Goal: Information Seeking & Learning: Learn about a topic

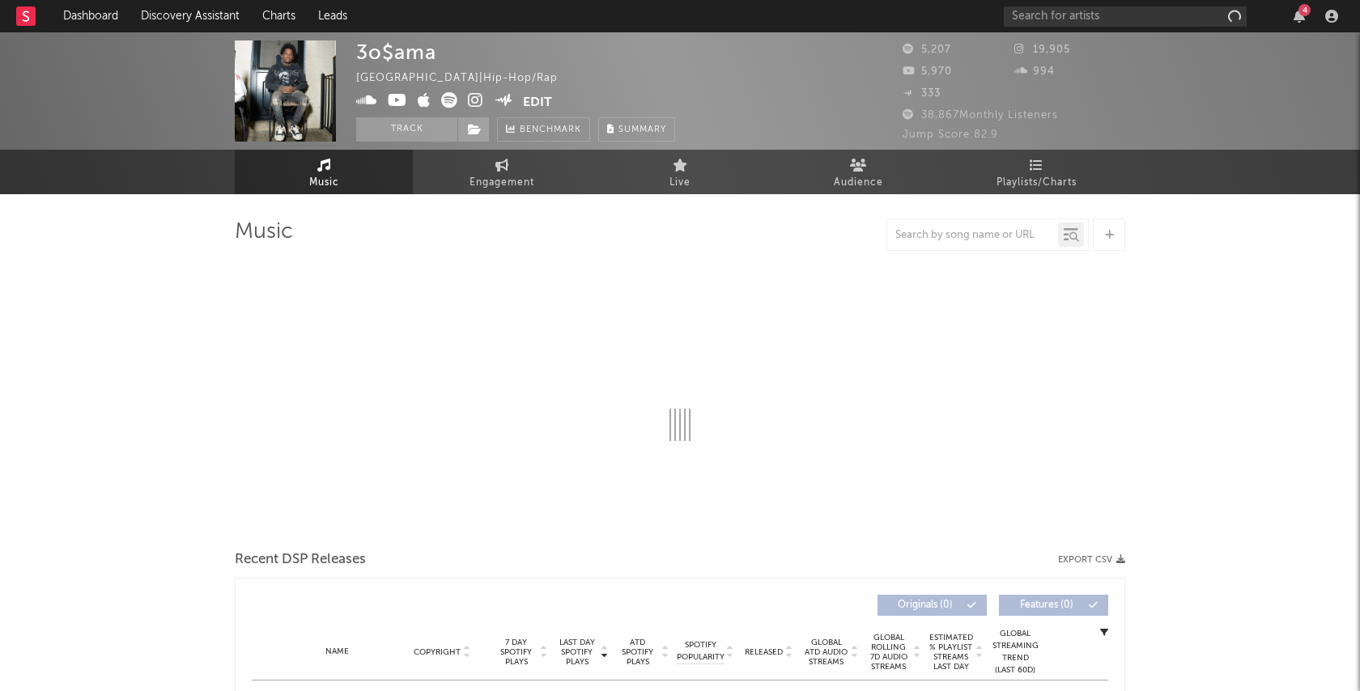
select select "6m"
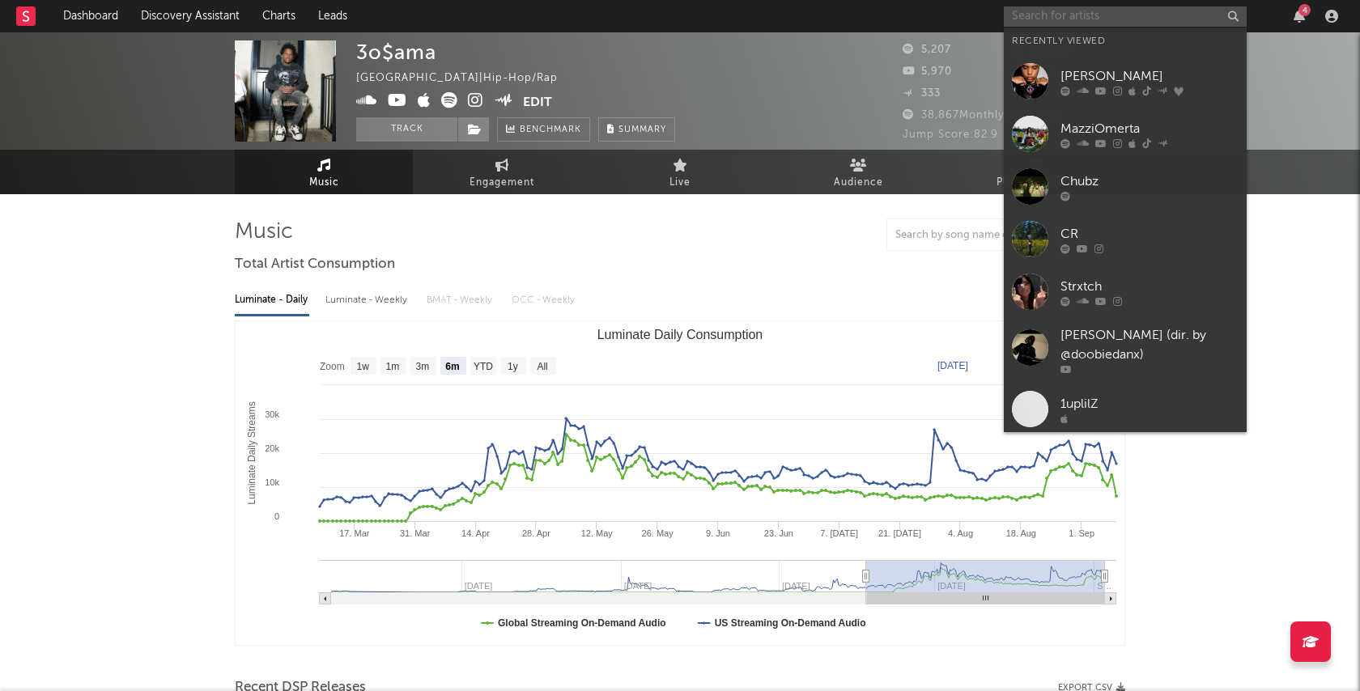
click at [1059, 12] on input "text" at bounding box center [1125, 16] width 243 height 20
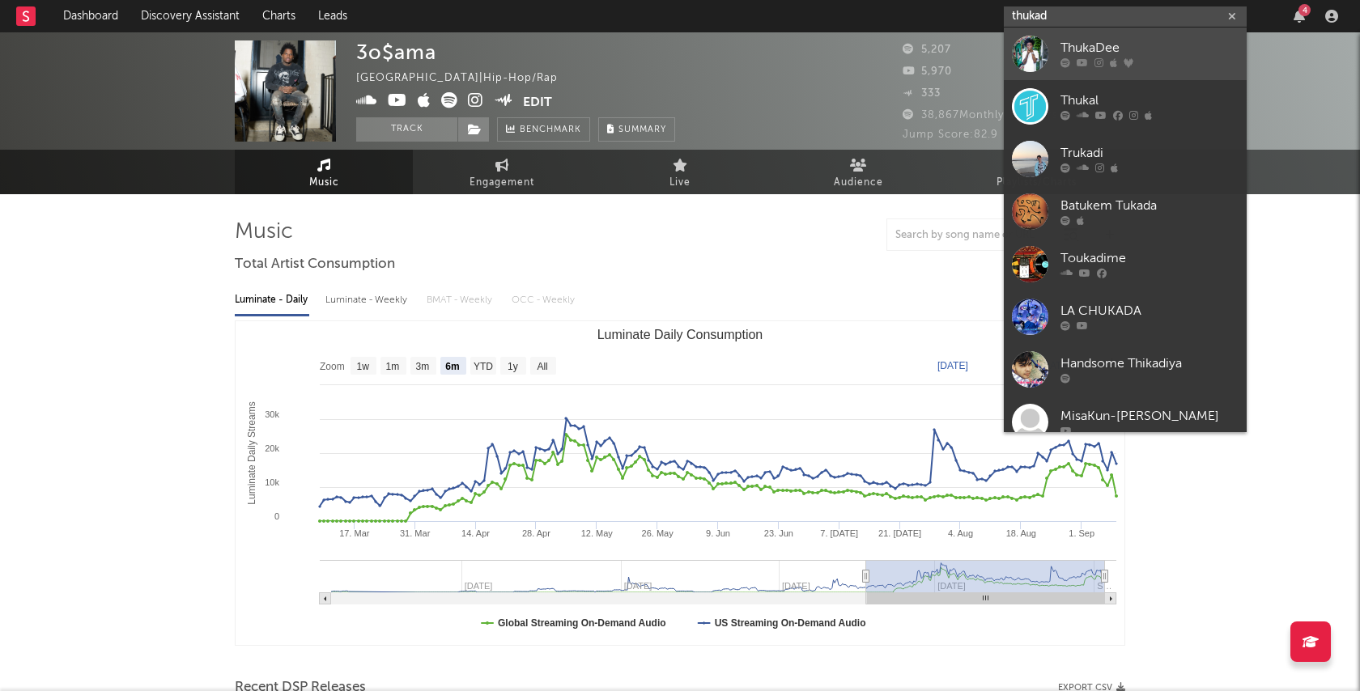
type input "thukad"
click at [1174, 42] on div "ThukaDee" at bounding box center [1149, 48] width 178 height 19
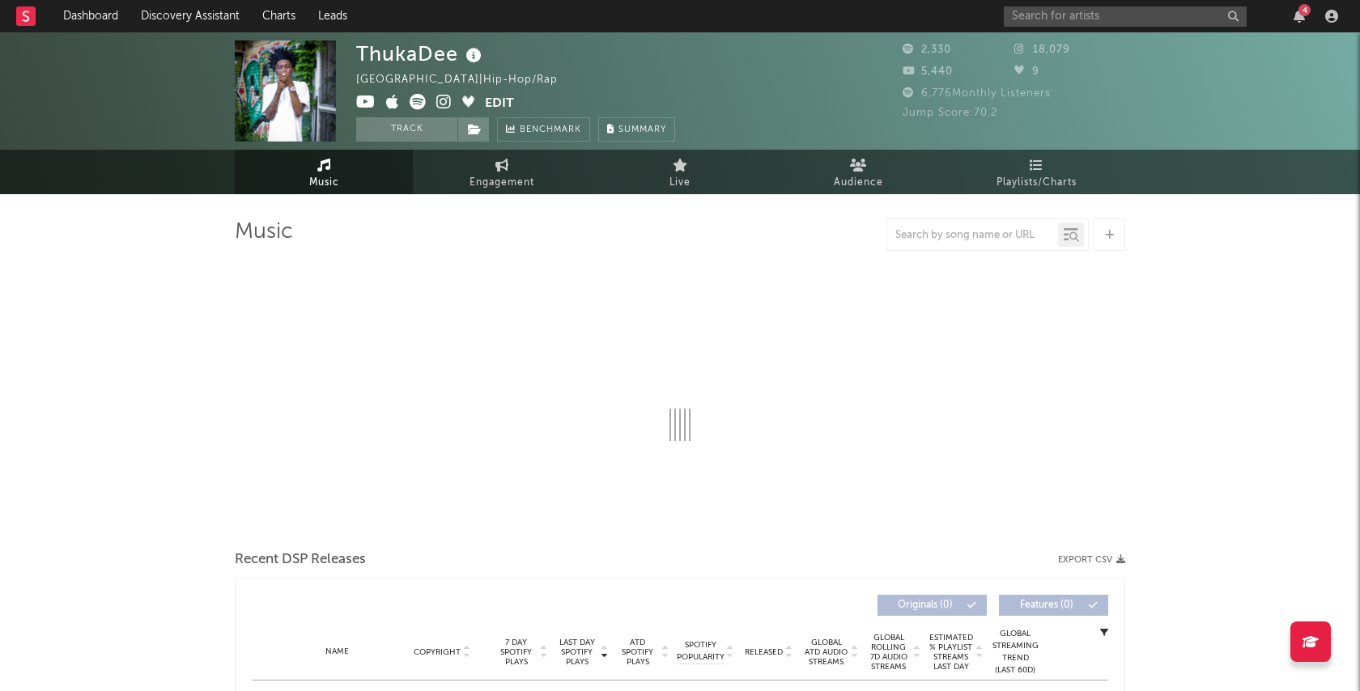
select select "6m"
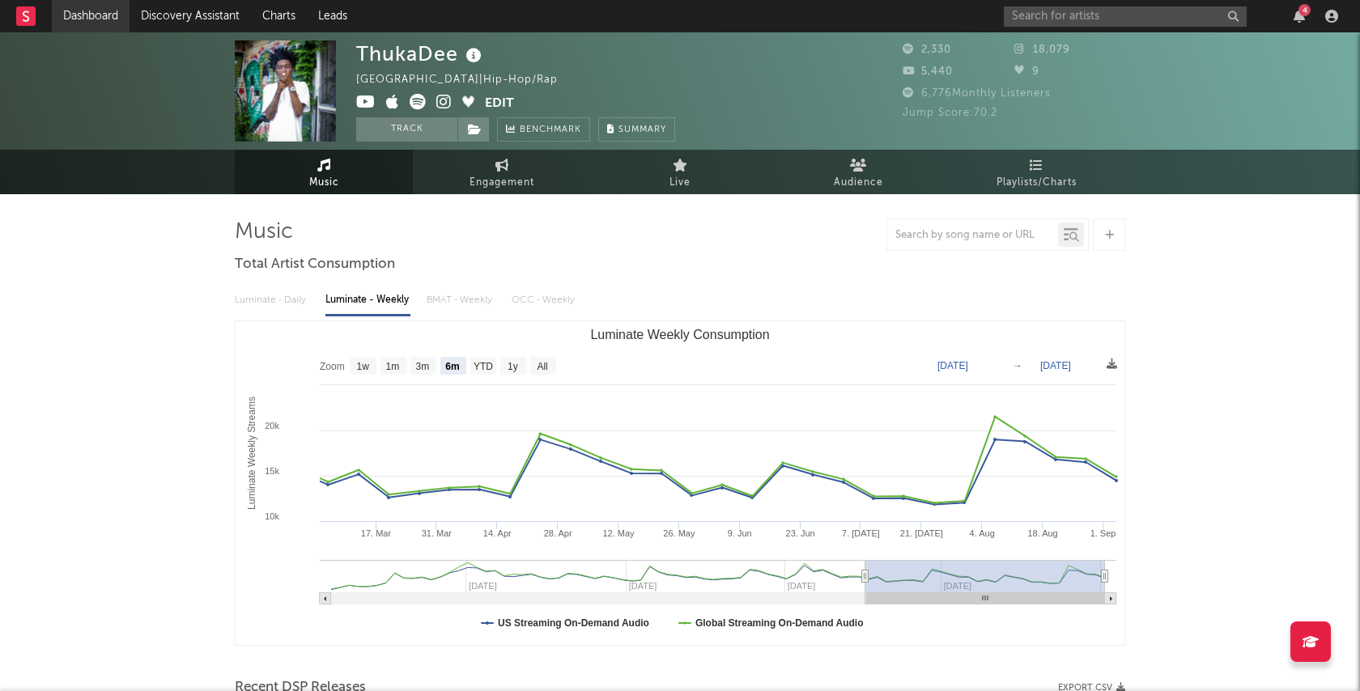
click at [101, 15] on link "Dashboard" at bounding box center [91, 16] width 78 height 32
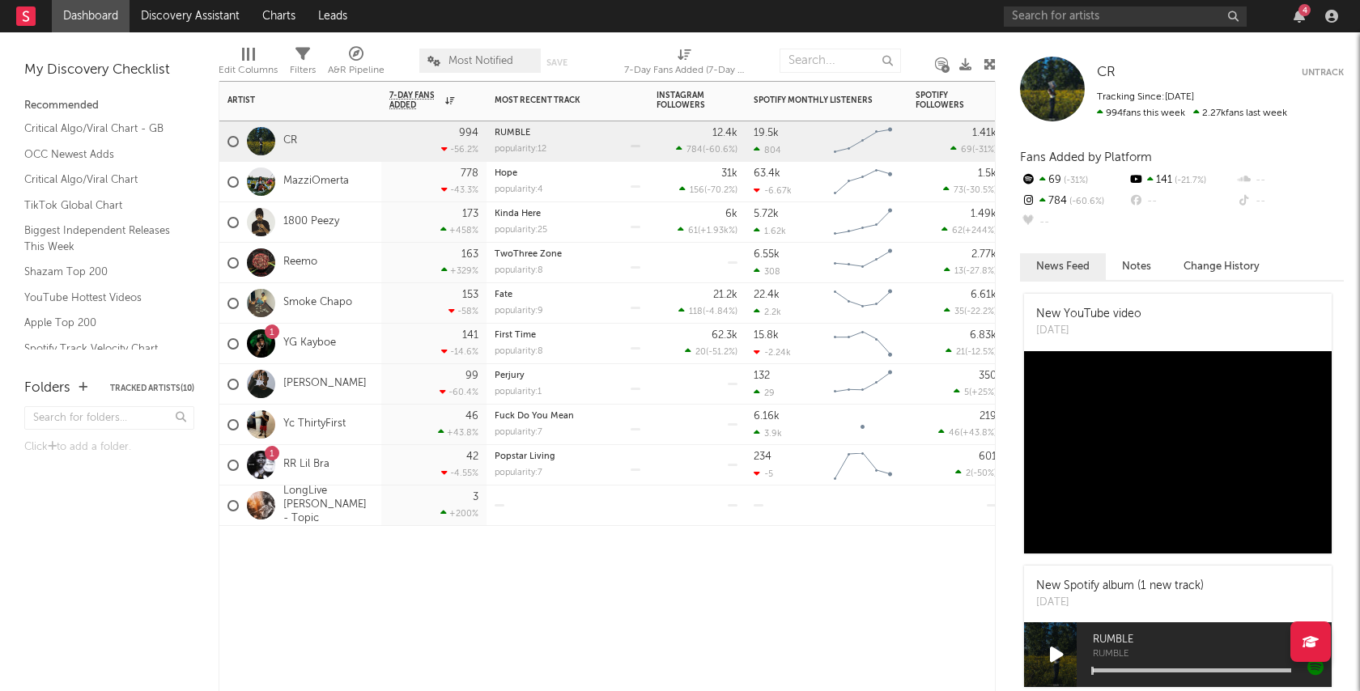
click at [570, 617] on div "Artist Notifications 7-Day Fans Added WoW % Change Most Recent Track Popularity…" at bounding box center [607, 386] width 777 height 610
click at [314, 343] on link "YG Kayboe" at bounding box center [309, 344] width 53 height 14
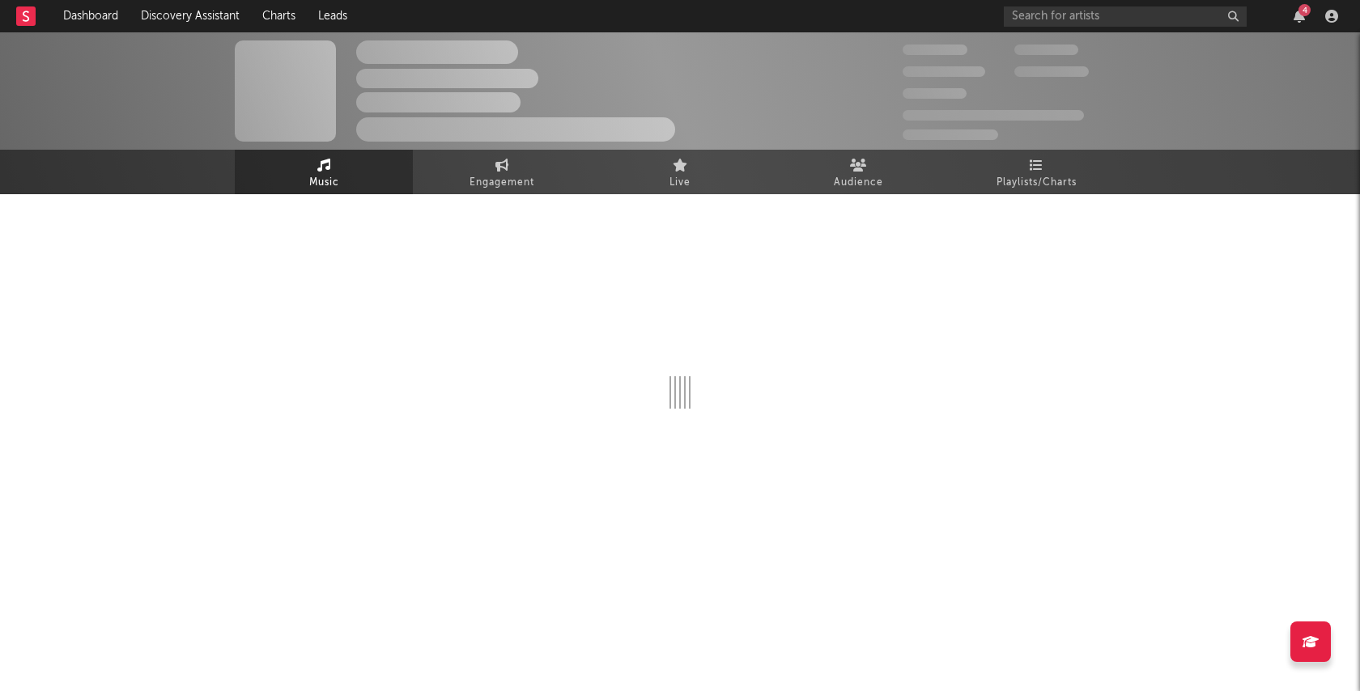
select select "6m"
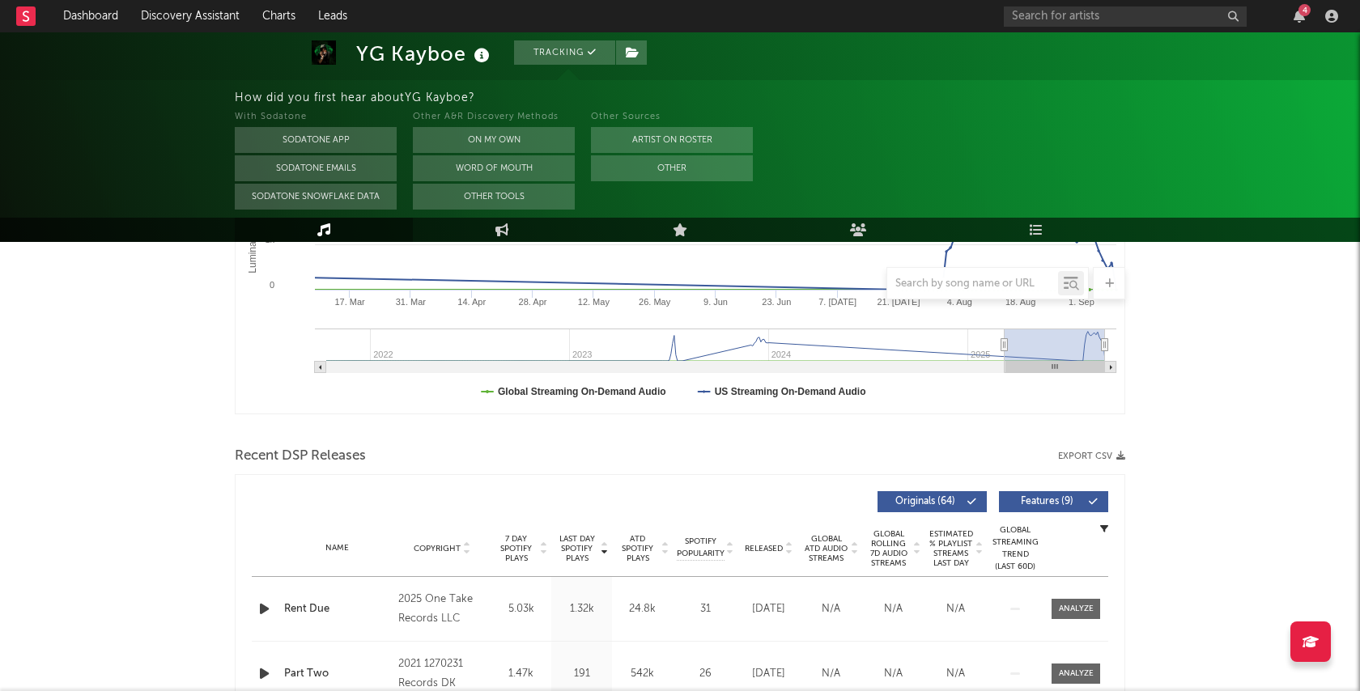
scroll to position [416, 0]
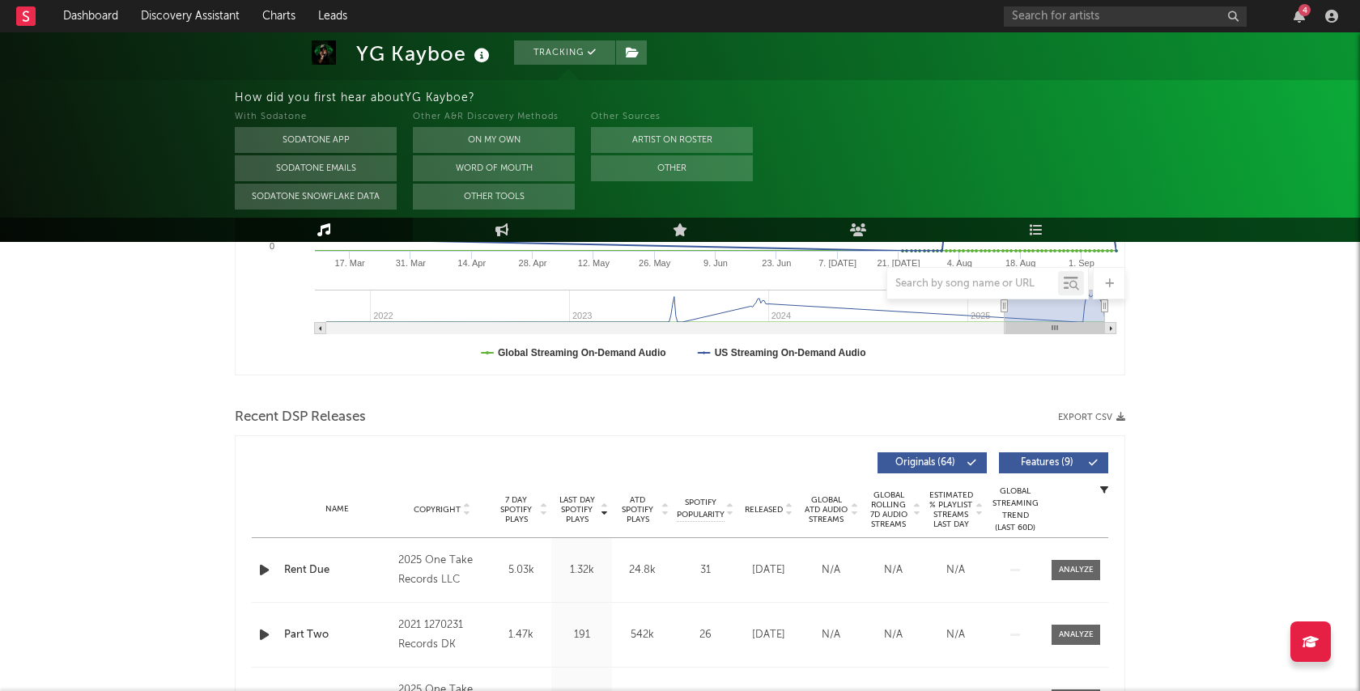
click at [1302, 15] on div "4" at bounding box center [1304, 10] width 12 height 12
click at [799, 146] on div "With Sodatone Sodatone App Sodatone Emails Sodatone Snowflake Data Other A&R Di…" at bounding box center [797, 159] width 1125 height 102
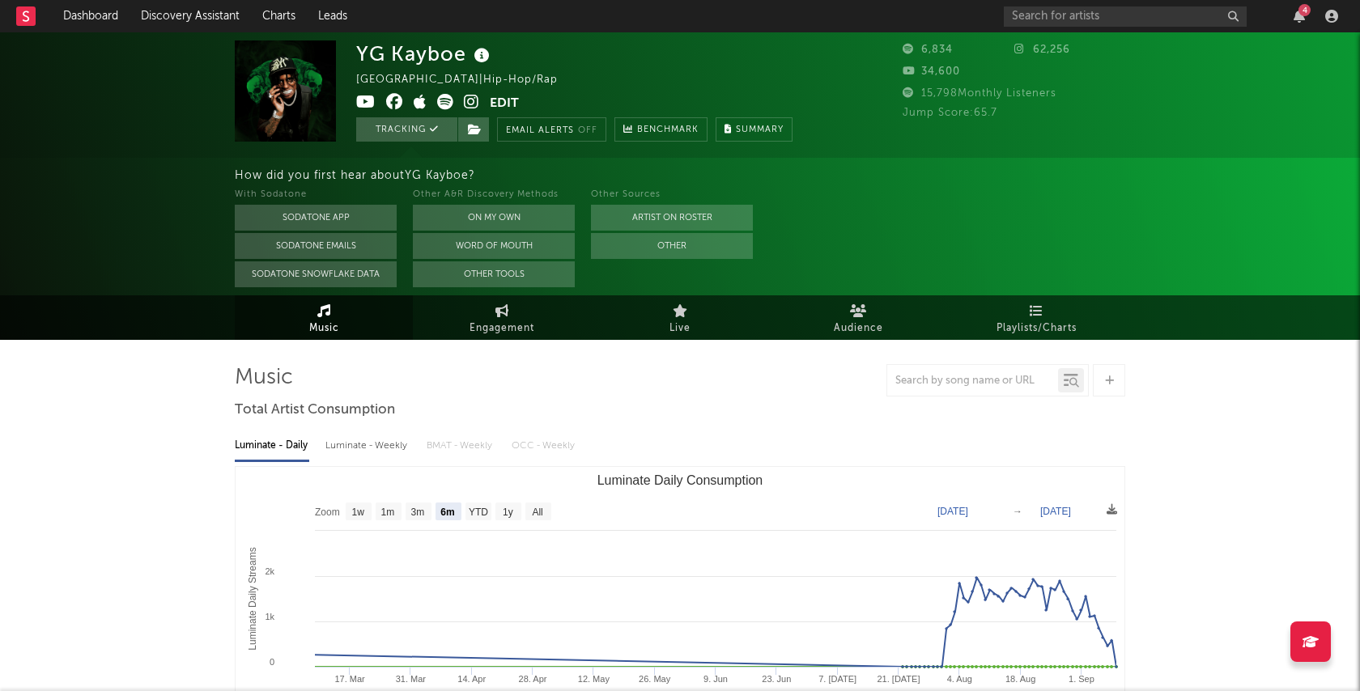
scroll to position [0, 0]
click at [1294, 11] on icon "button" at bounding box center [1299, 16] width 11 height 13
